Goal: Navigation & Orientation: Find specific page/section

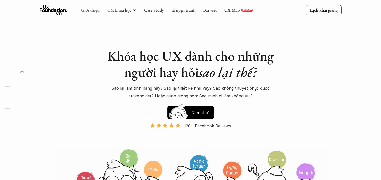
click at [92, 11] on link "Giới thiệu" at bounding box center [90, 10] width 19 height 6
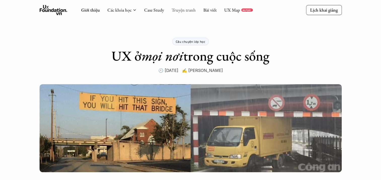
click at [184, 10] on link "Truyện tranh" at bounding box center [183, 10] width 24 height 6
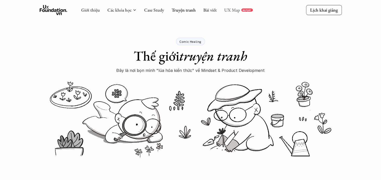
click at [228, 12] on link "UX Map" at bounding box center [232, 10] width 16 height 6
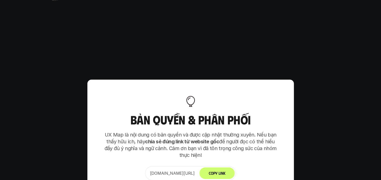
scroll to position [3535, 0]
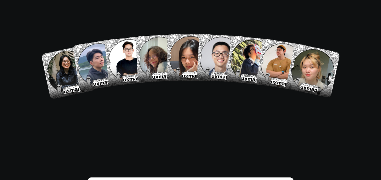
scroll to position [3308, 0]
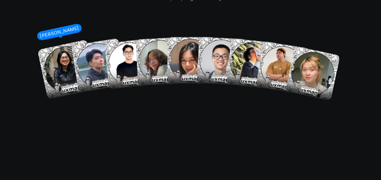
click at [60, 49] on img at bounding box center [67, 70] width 60 height 60
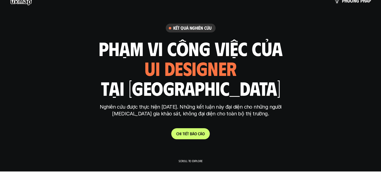
scroll to position [0, 0]
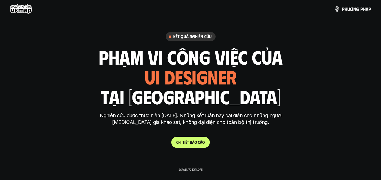
click at [16, 8] on use at bounding box center [21, 9] width 22 height 10
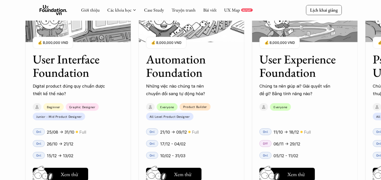
scroll to position [629, 0]
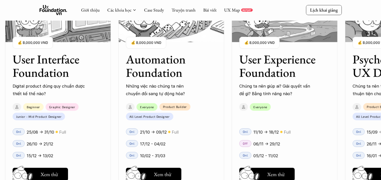
click at [47, 175] on div "01 02 03 04 05 06" at bounding box center [25, 90] width 50 height 180
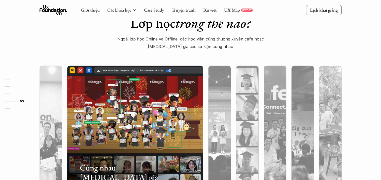
scroll to position [1535, 0]
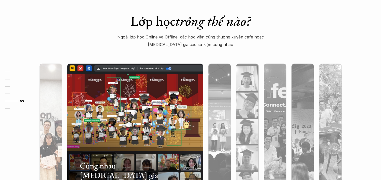
click at [53, 101] on img at bounding box center [51, 132] width 138 height 136
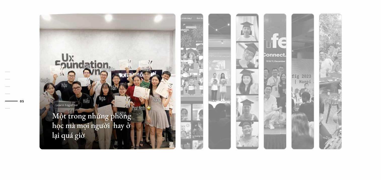
scroll to position [1586, 0]
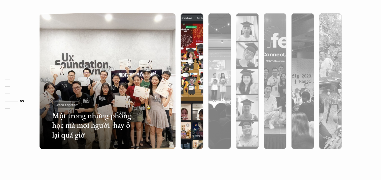
click at [191, 81] on div at bounding box center [191, 108] width 23 height 82
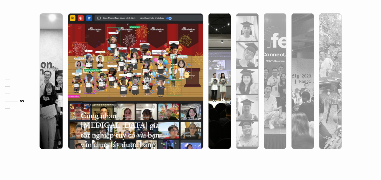
click at [220, 82] on div at bounding box center [219, 108] width 23 height 82
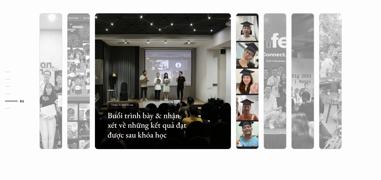
click at [239, 85] on div at bounding box center [247, 108] width 23 height 82
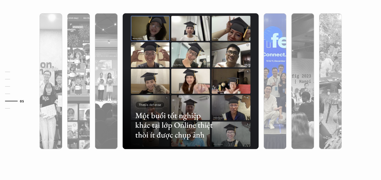
click at [268, 85] on div at bounding box center [275, 108] width 23 height 82
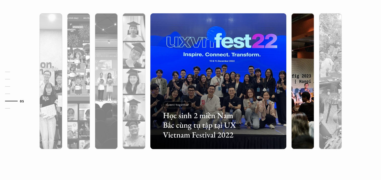
click at [299, 86] on div at bounding box center [302, 108] width 23 height 82
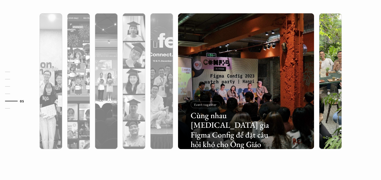
click at [323, 83] on div at bounding box center [330, 108] width 23 height 82
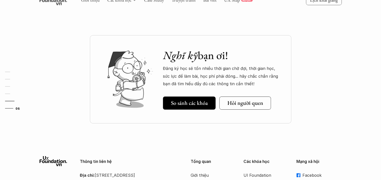
scroll to position [1737, 0]
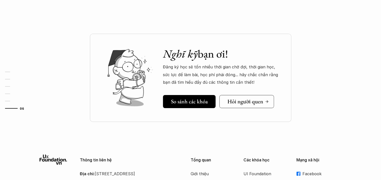
click at [232, 98] on h5 "Hỏi người quen" at bounding box center [245, 101] width 36 height 7
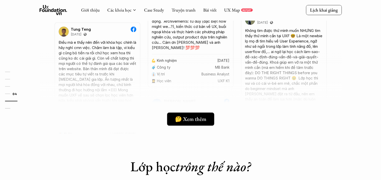
scroll to position [1384, 0]
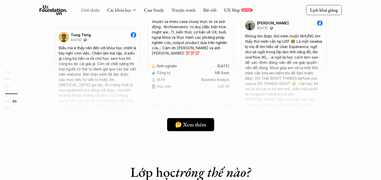
click at [94, 10] on link "Giới thiệu" at bounding box center [90, 10] width 19 height 6
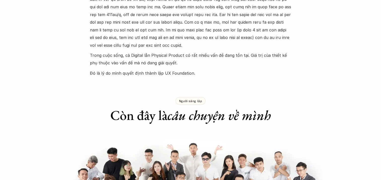
scroll to position [302, 0]
